Goal: Submit feedback/report problem

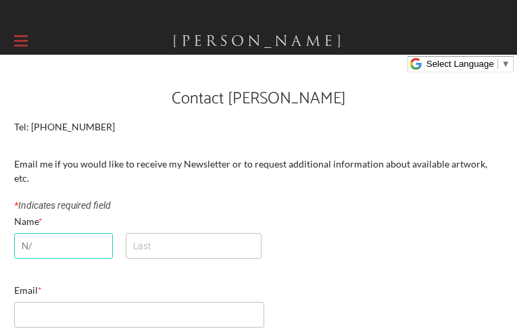
type input "N/A"
type input "[PERSON_NAME]"
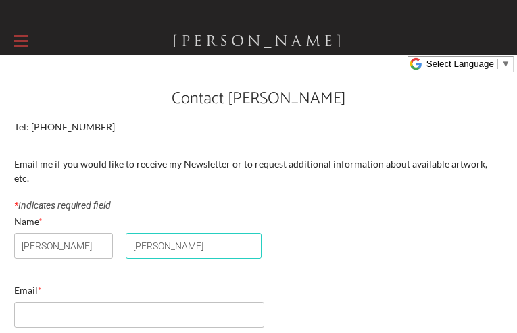
type input "[PERSON_NAME]"
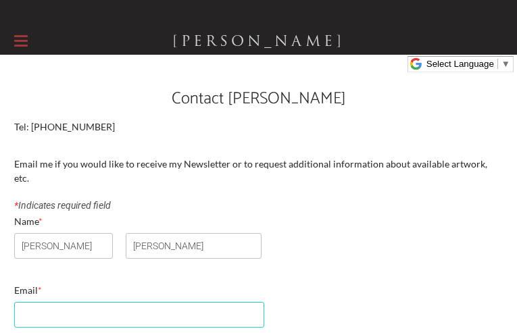
scroll to position [193, 0]
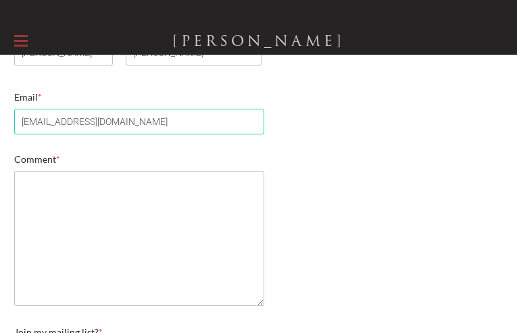
type input "[EMAIL_ADDRESS][DOMAIN_NAME]"
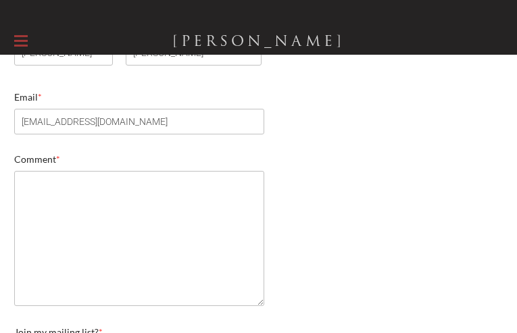
scroll to position [0, 8]
type input "[PERSON_NAME]"
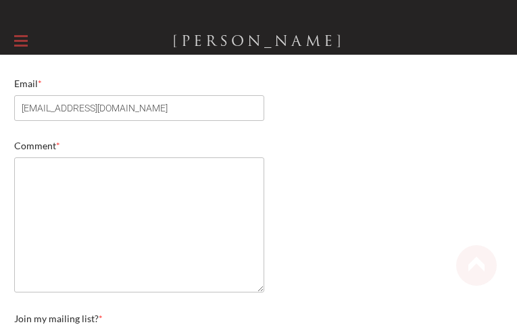
type input "[PERSON_NAME]"
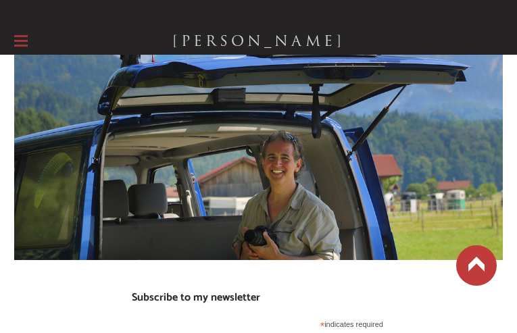
type input "[EMAIL_ADDRESS][DOMAIN_NAME]"
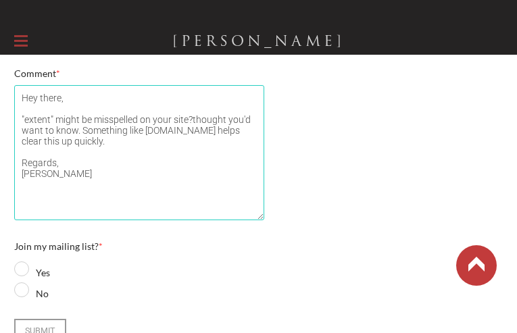
type textarea "Hey there, "extent" might be misspelled on your site?thought you'd want to know…"
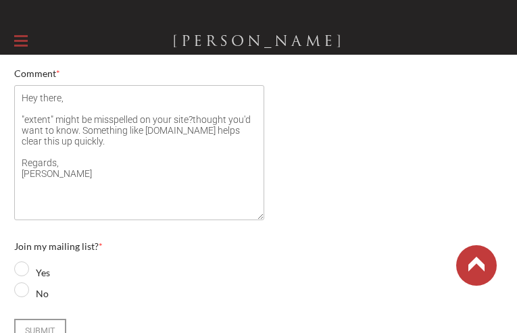
checkbox input "true"
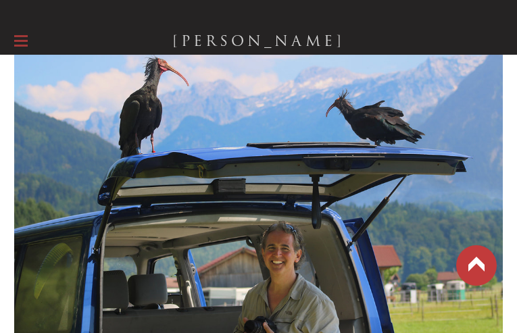
scroll to position [590, 0]
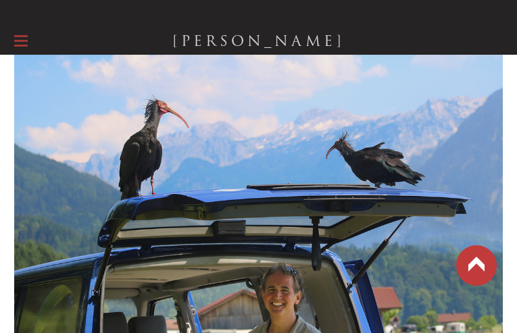
radio input "true"
